Goal: Obtain resource: Obtain resource

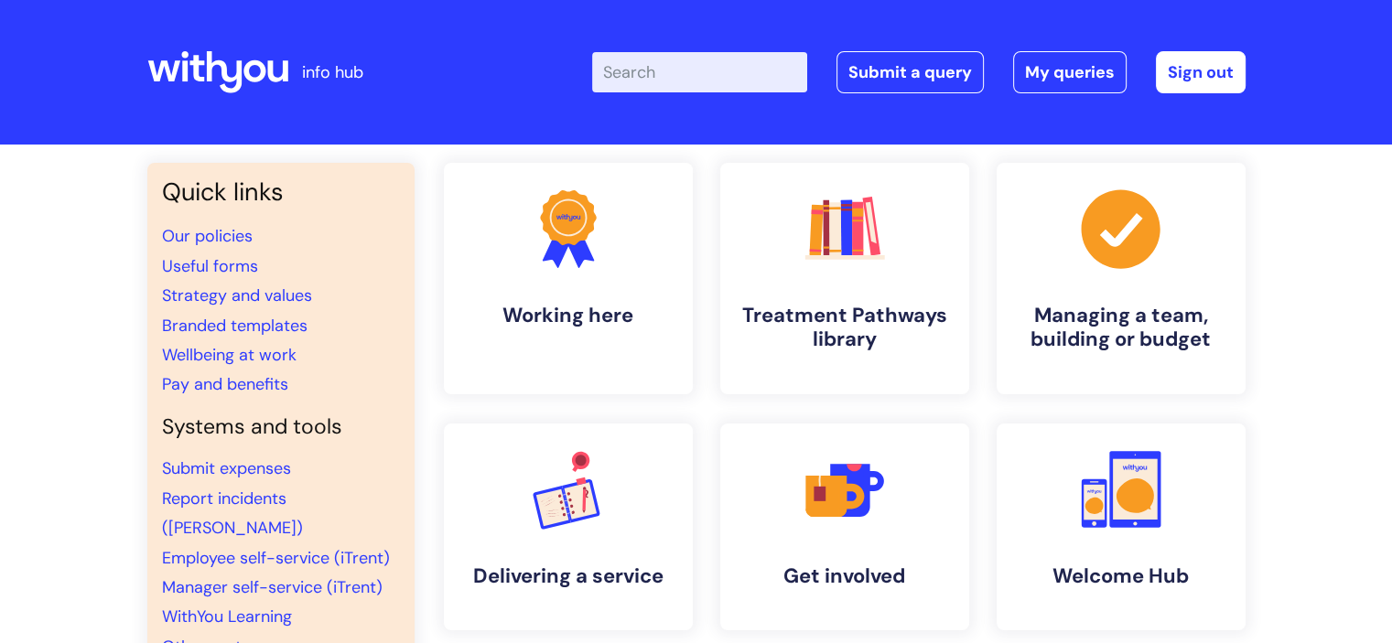
click at [643, 73] on input "Enter your search term here..." at bounding box center [699, 72] width 215 height 40
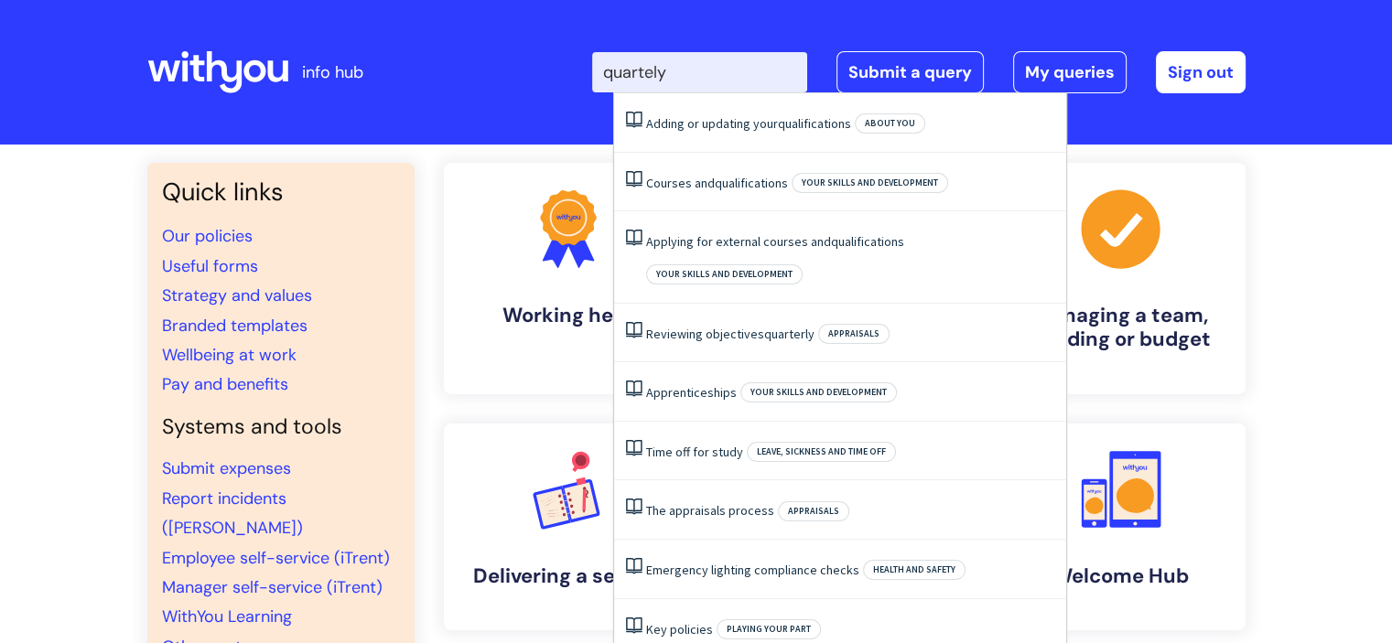
type input "quartely"
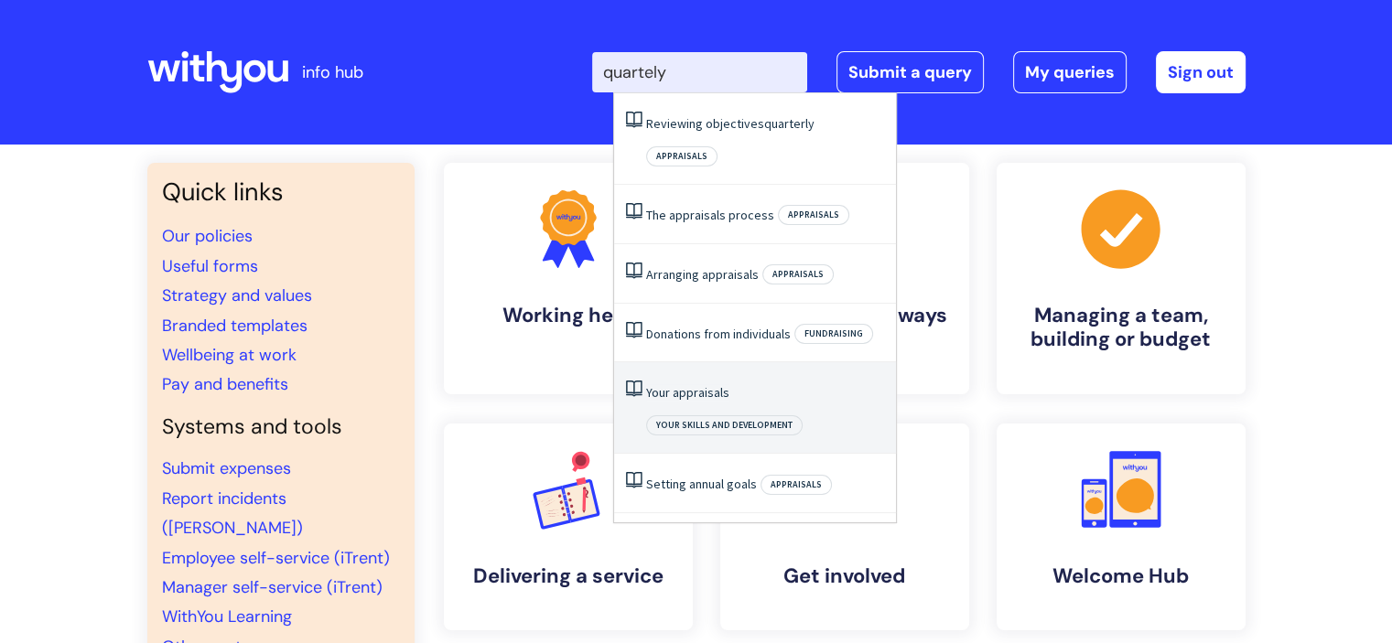
click at [705, 384] on link "Your appraisals" at bounding box center [687, 392] width 83 height 16
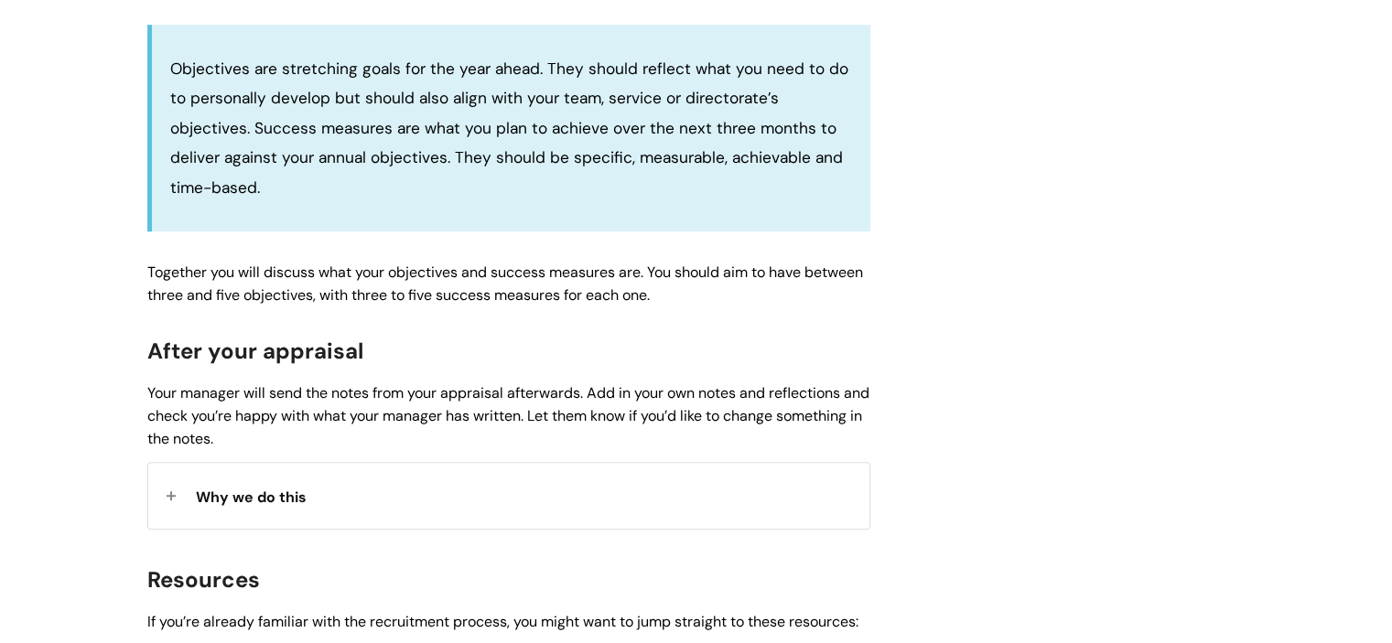
scroll to position [1689, 0]
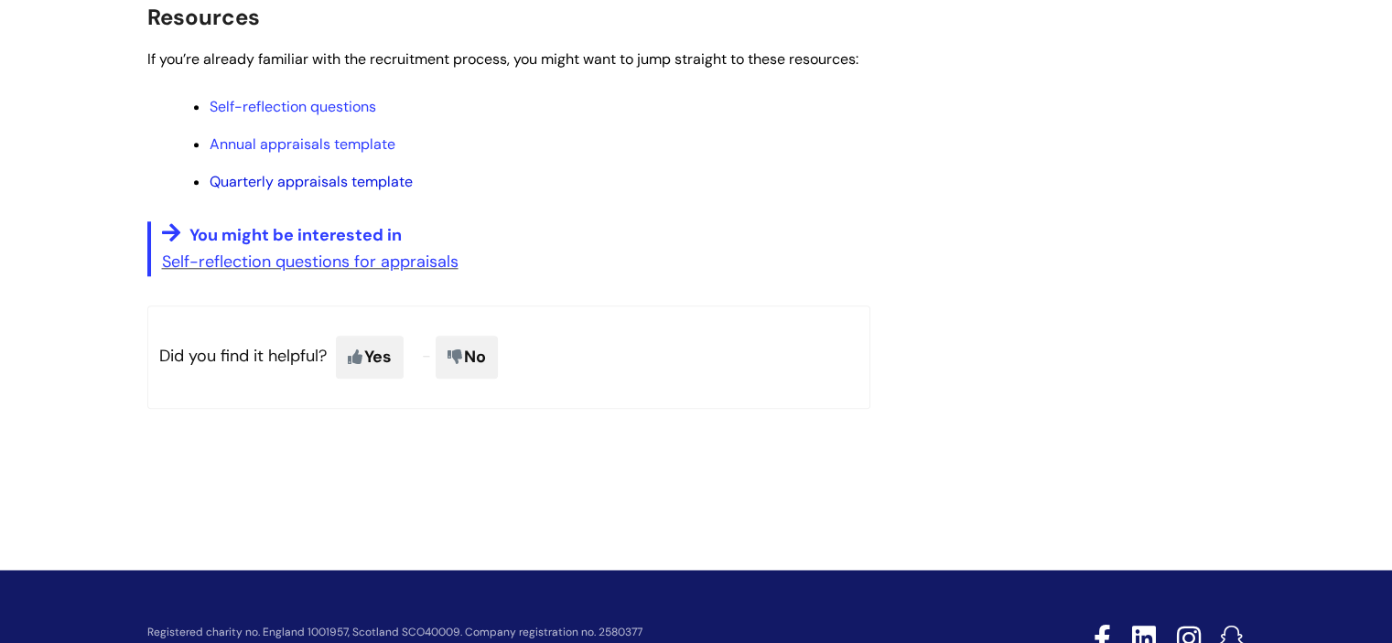
click at [386, 184] on link "Quarterly appraisals template" at bounding box center [311, 181] width 203 height 19
click at [261, 184] on link "Quarterly appraisals template" at bounding box center [311, 181] width 203 height 19
click at [245, 180] on link "Quarterly appraisals template" at bounding box center [311, 181] width 203 height 19
